Goal: Information Seeking & Learning: Learn about a topic

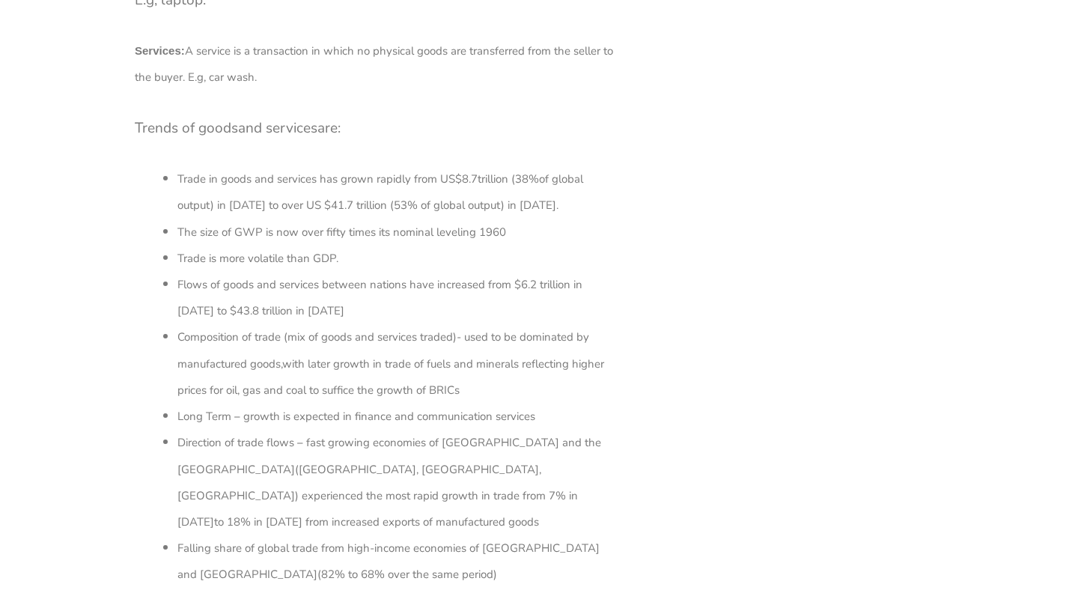
scroll to position [3633, 0]
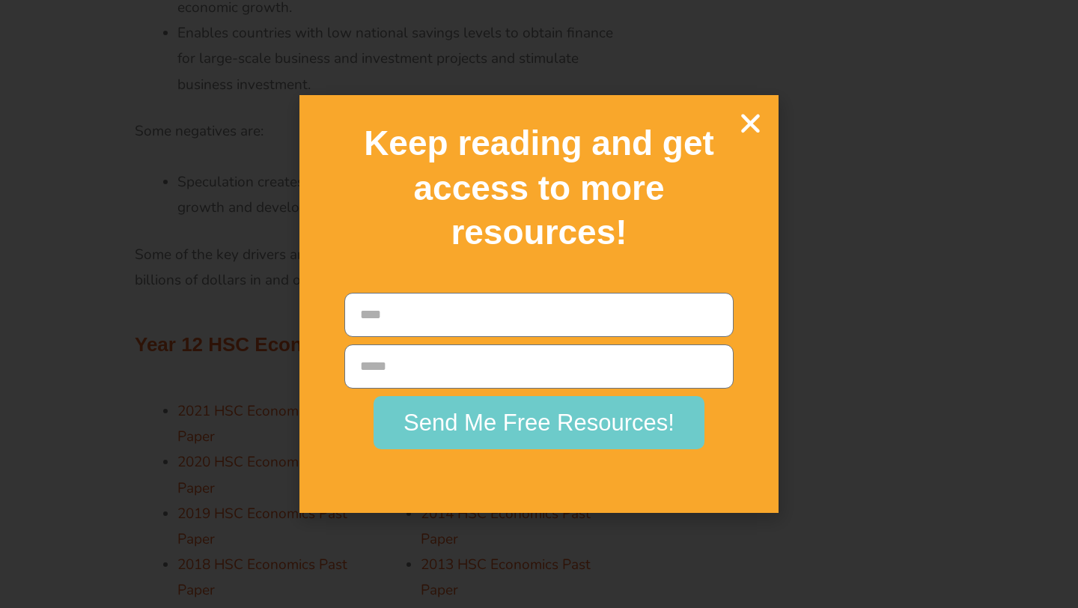
click at [748, 141] on h2 "Keep reading and get access to more resources!" at bounding box center [539, 188] width 427 height 134
click at [749, 131] on icon "Close" at bounding box center [750, 123] width 26 height 26
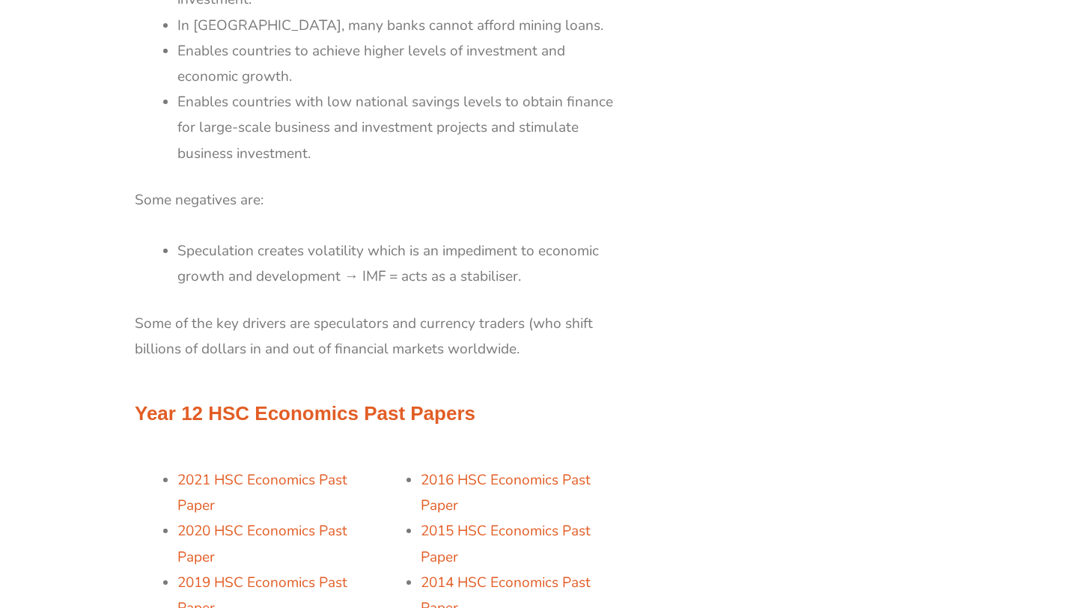
scroll to position [3562, 0]
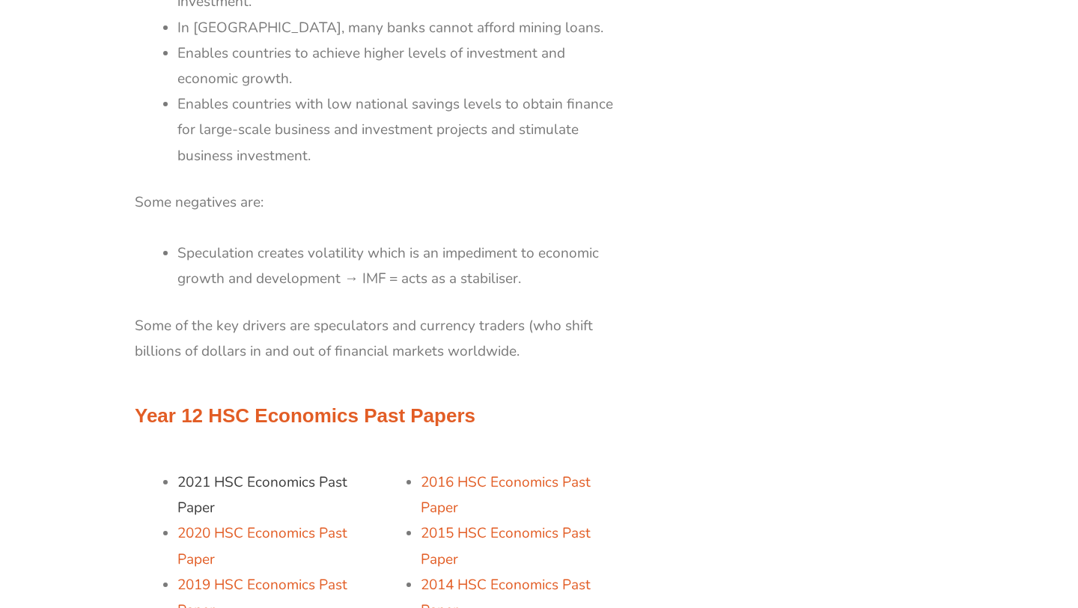
click at [294, 472] on span "2021 HSC Economics Past Paper" at bounding box center [262, 494] width 170 height 45
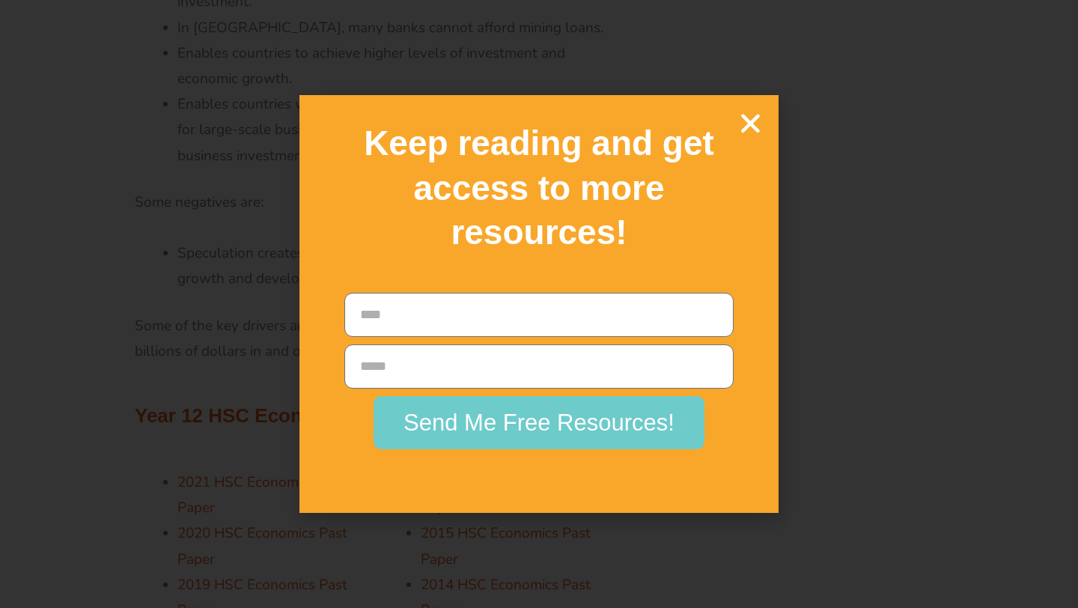
click at [747, 140] on h2 "Keep reading and get access to more resources!" at bounding box center [539, 188] width 427 height 134
click at [748, 121] on icon "Close" at bounding box center [750, 123] width 26 height 26
